Goal: Task Accomplishment & Management: Use online tool/utility

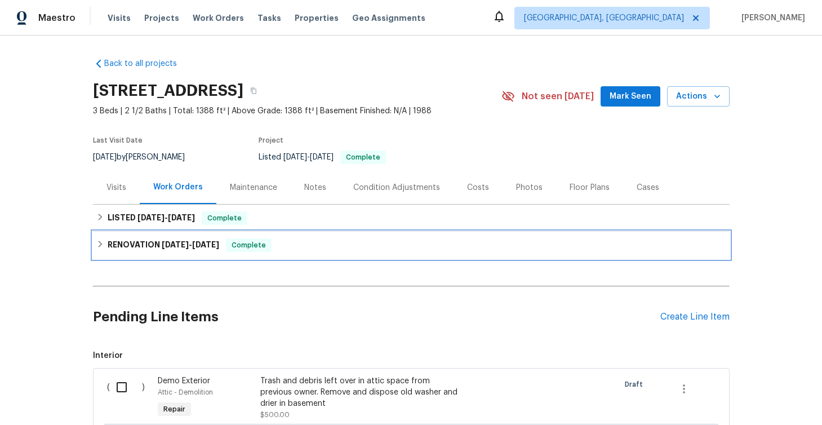
click at [100, 240] on icon at bounding box center [100, 244] width 8 height 8
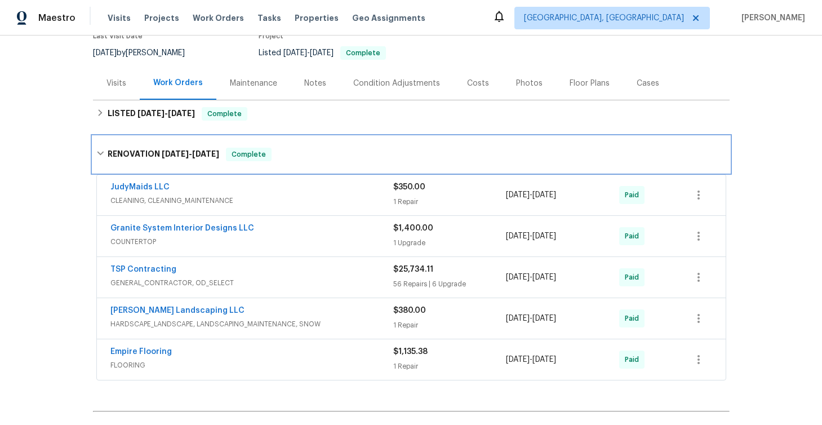
scroll to position [132, 0]
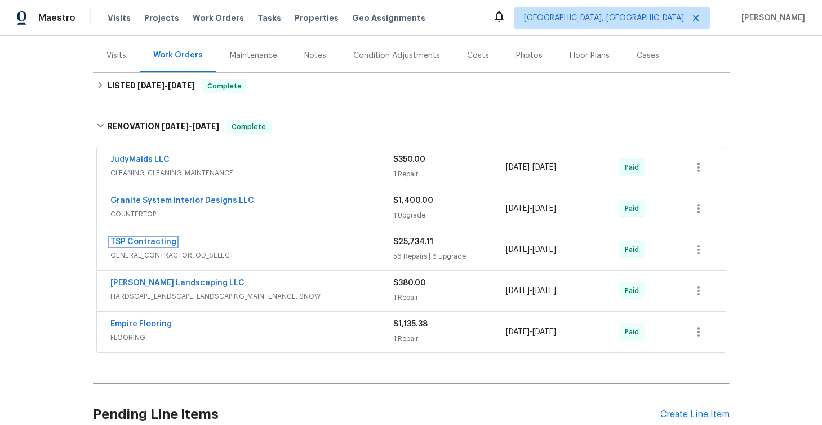
click at [130, 245] on link "TSP Contracting" at bounding box center [143, 242] width 66 height 8
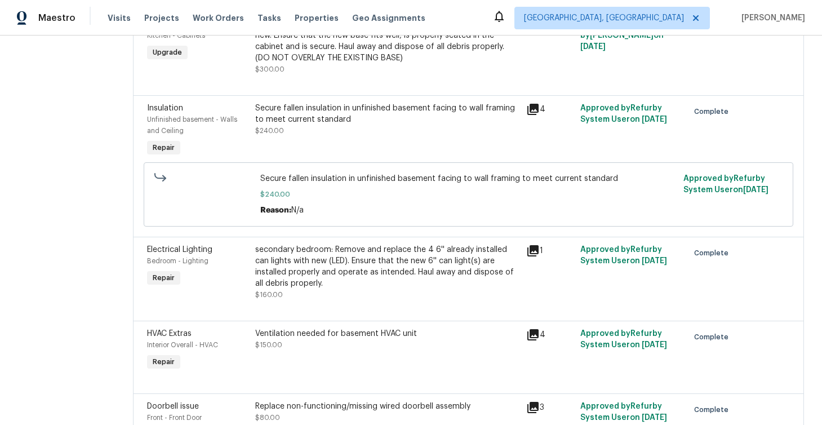
scroll to position [1743, 0]
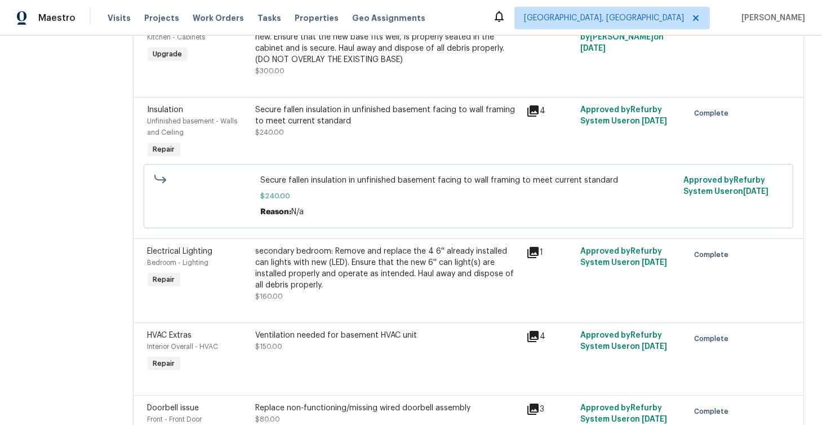
click at [526, 104] on icon at bounding box center [533, 111] width 14 height 14
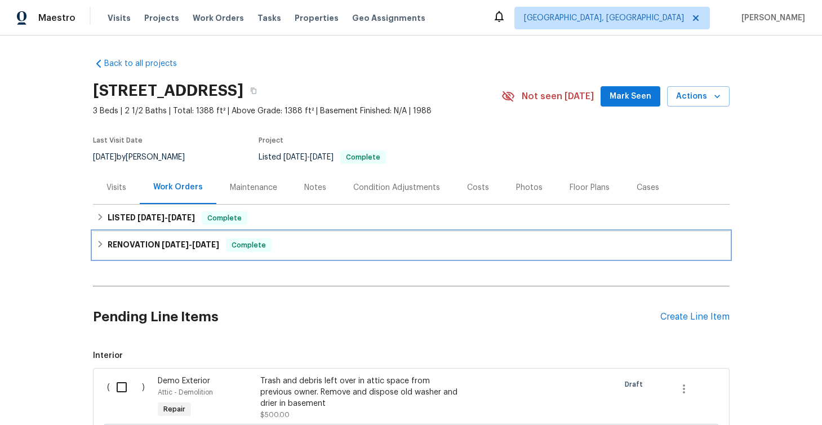
click at [102, 246] on icon at bounding box center [100, 244] width 8 height 8
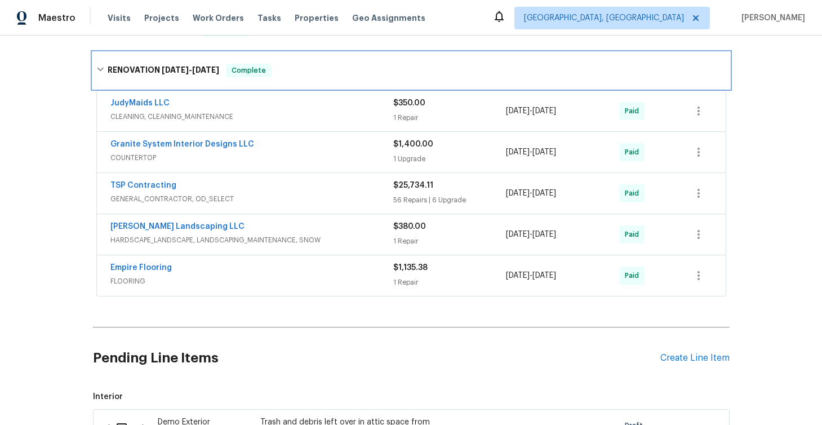
scroll to position [186, 0]
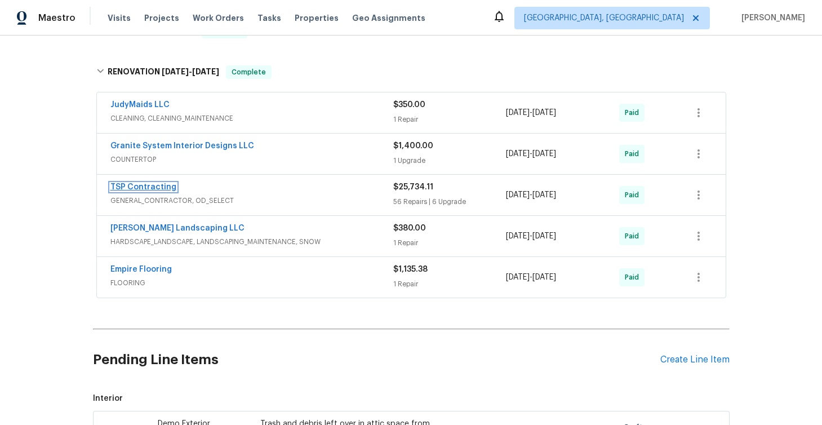
click at [154, 189] on link "TSP Contracting" at bounding box center [143, 187] width 66 height 8
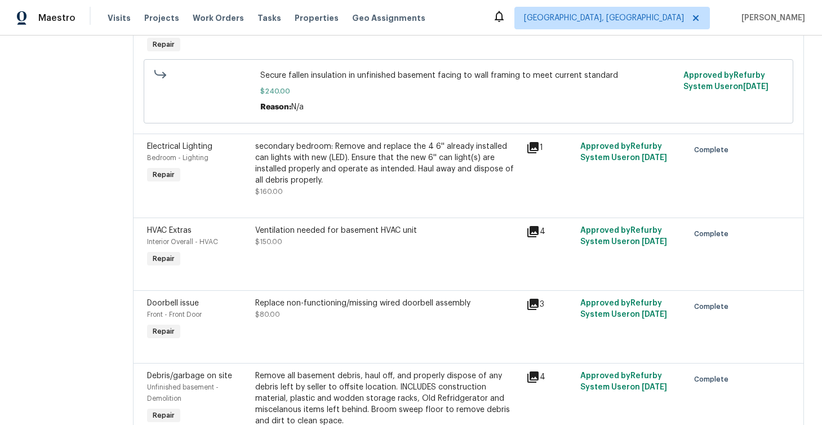
scroll to position [1864, 0]
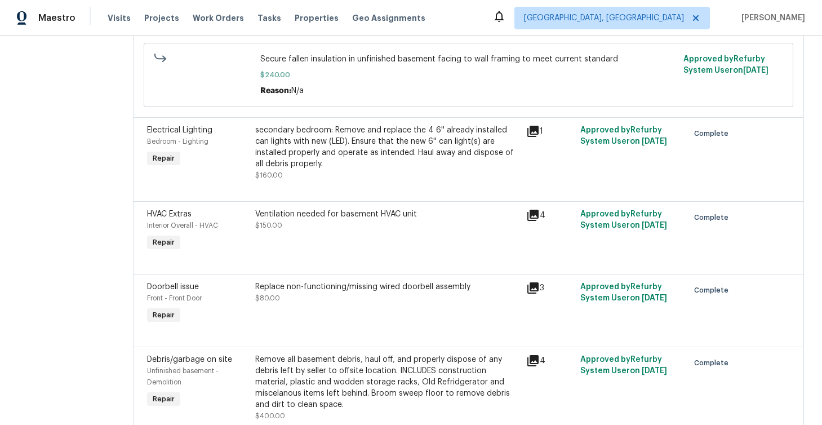
click at [527, 209] on icon at bounding box center [532, 214] width 11 height 11
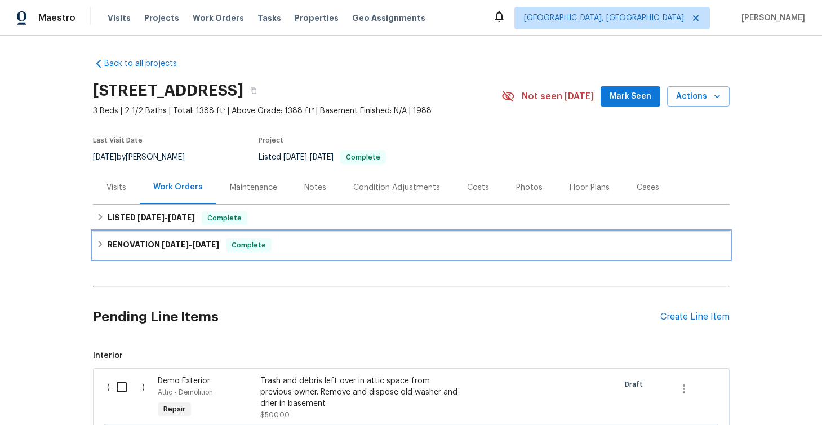
click at [100, 244] on icon at bounding box center [100, 244] width 8 height 8
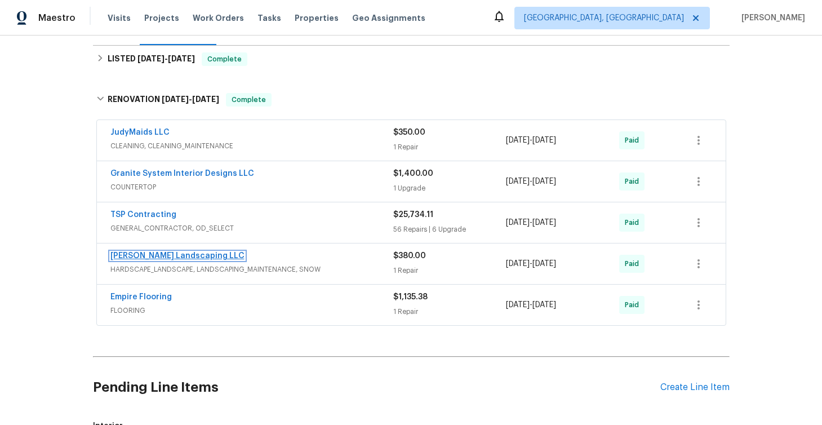
scroll to position [159, 0]
click at [137, 259] on link "[PERSON_NAME] Landscaping LLC" at bounding box center [177, 256] width 134 height 8
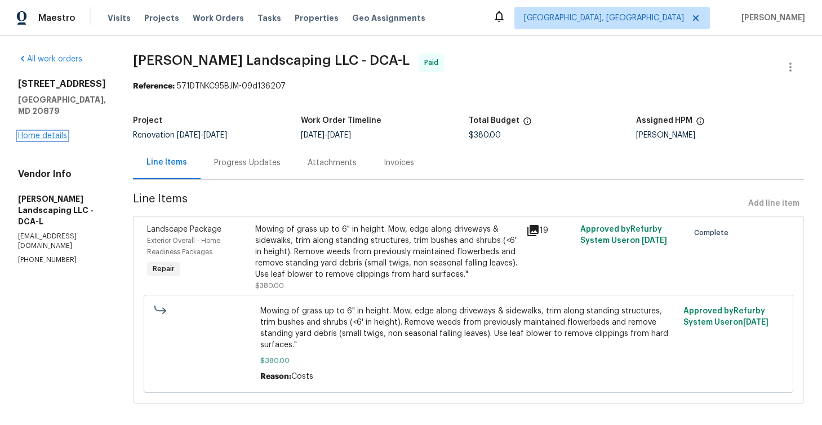
click at [35, 132] on link "Home details" at bounding box center [42, 136] width 49 height 8
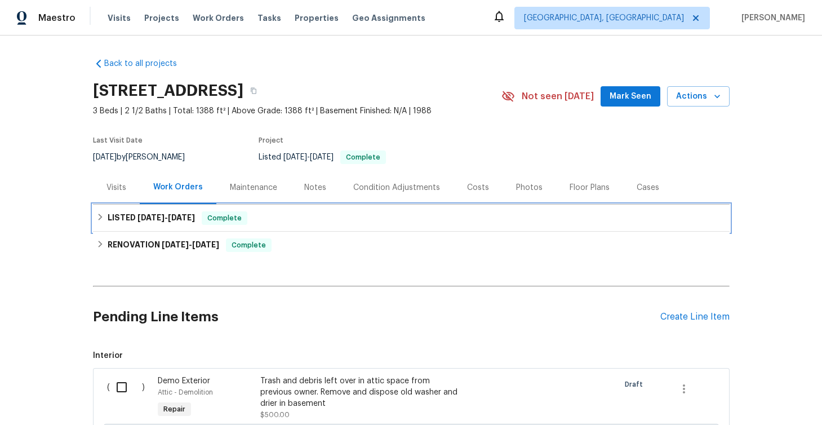
click at [101, 218] on icon at bounding box center [100, 217] width 8 height 8
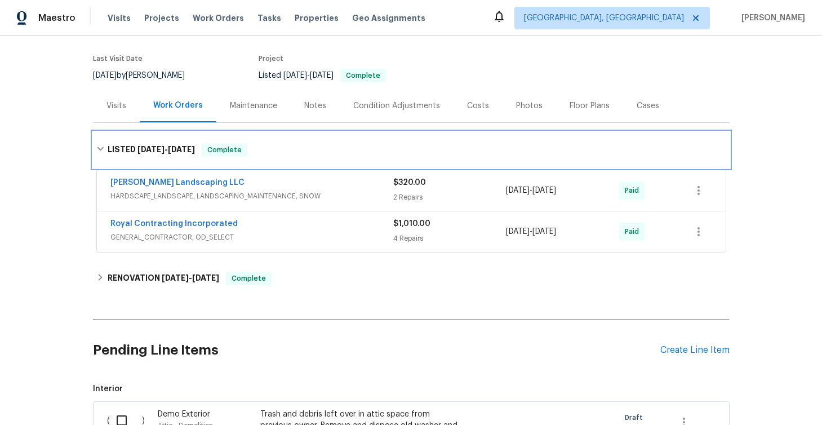
scroll to position [79, 0]
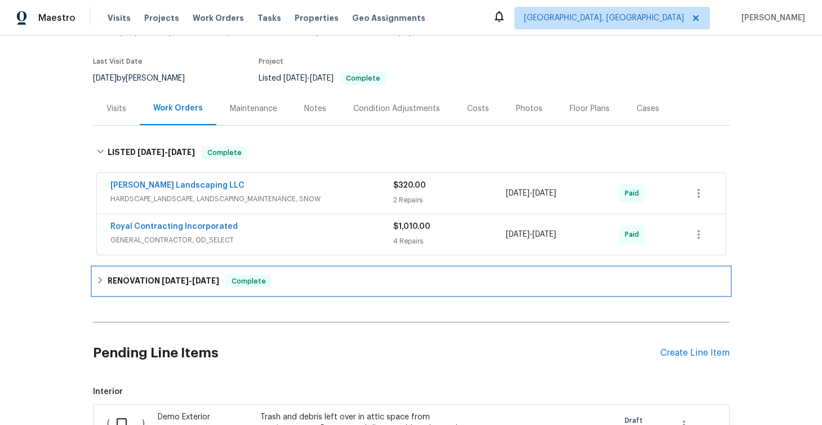
click at [97, 278] on icon at bounding box center [100, 280] width 8 height 8
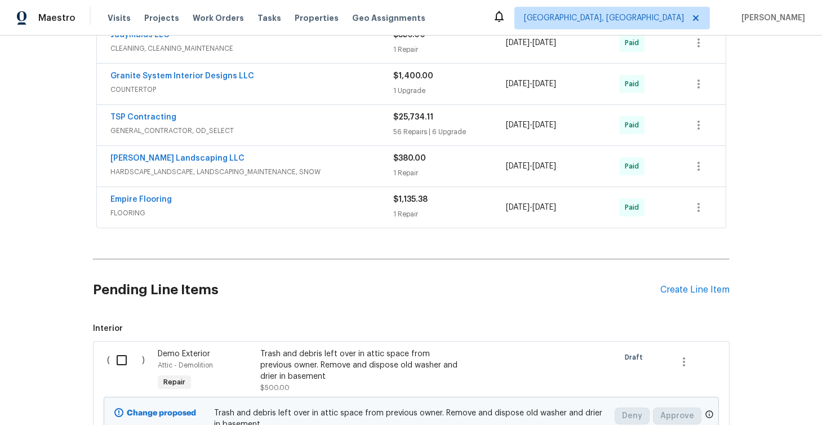
scroll to position [361, 0]
click at [155, 118] on link "TSP Contracting" at bounding box center [143, 118] width 66 height 8
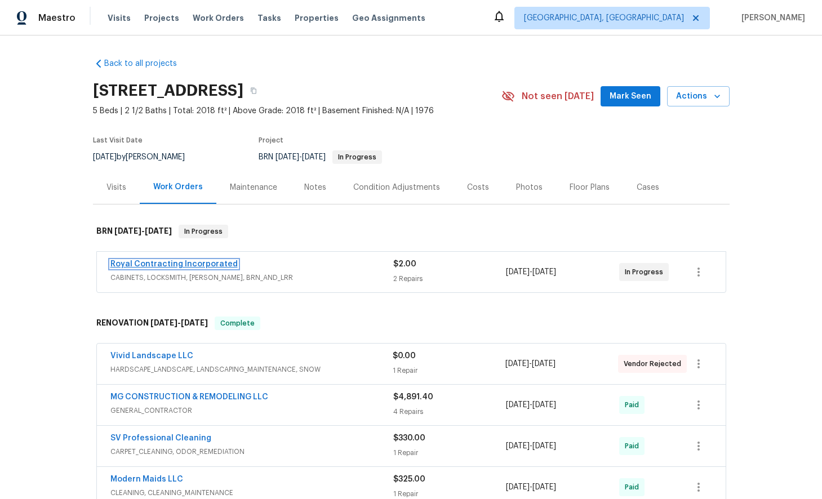
click at [192, 264] on link "Royal Contracting Incorporated" at bounding box center [173, 264] width 127 height 8
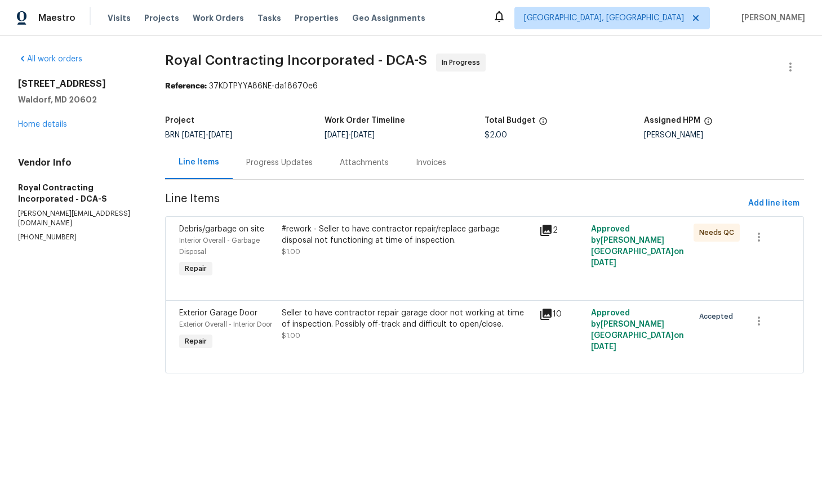
click at [550, 233] on icon at bounding box center [545, 230] width 11 height 11
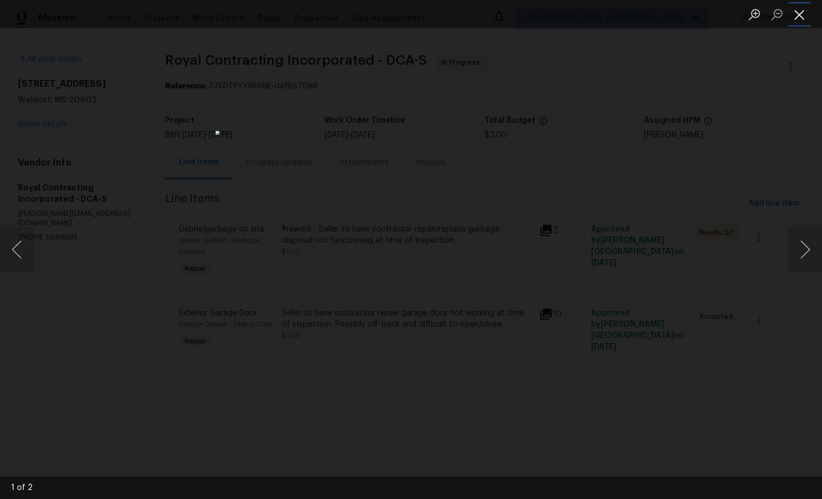
click at [801, 19] on button "Close lightbox" at bounding box center [799, 15] width 23 height 20
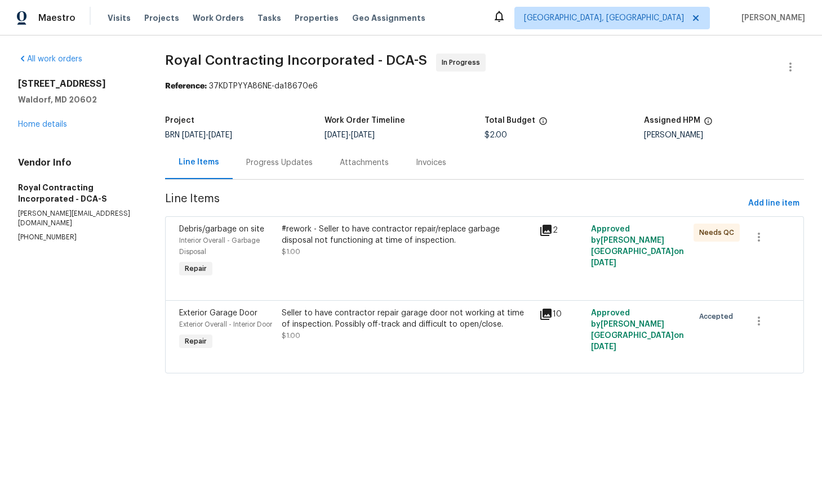
click at [551, 315] on icon at bounding box center [546, 314] width 14 height 14
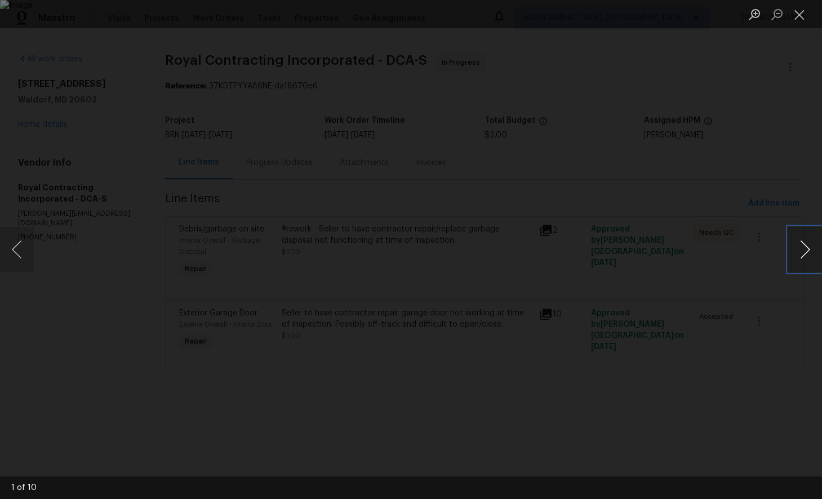
click at [802, 251] on button "Next image" at bounding box center [805, 249] width 34 height 45
click at [801, 264] on button "Next image" at bounding box center [805, 249] width 34 height 45
click at [808, 256] on button "Next image" at bounding box center [805, 249] width 34 height 45
